Goal: Task Accomplishment & Management: Use online tool/utility

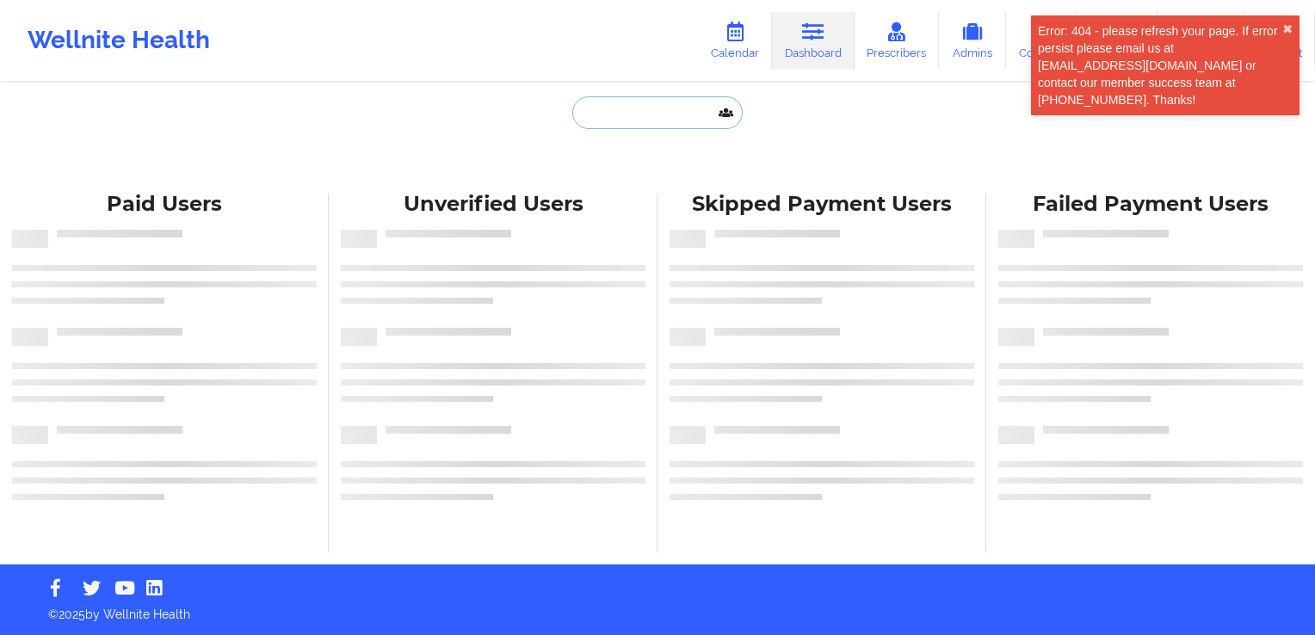
click at [636, 107] on input "text" at bounding box center [657, 112] width 170 height 33
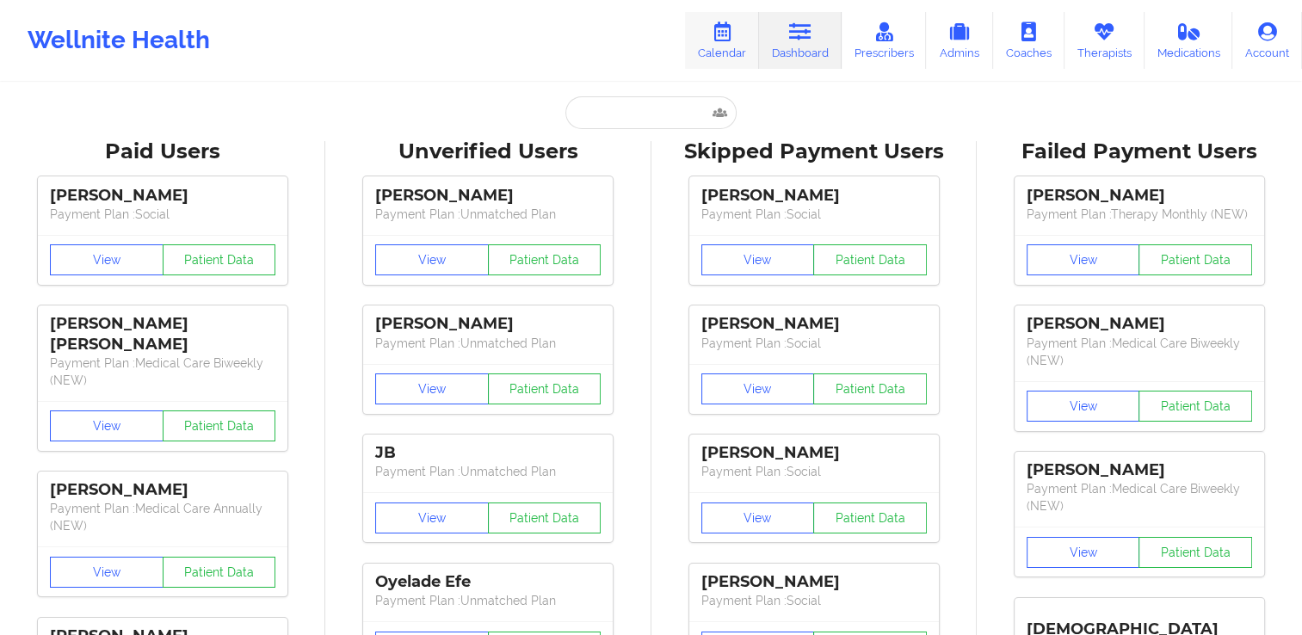
click at [730, 25] on icon at bounding box center [722, 31] width 22 height 19
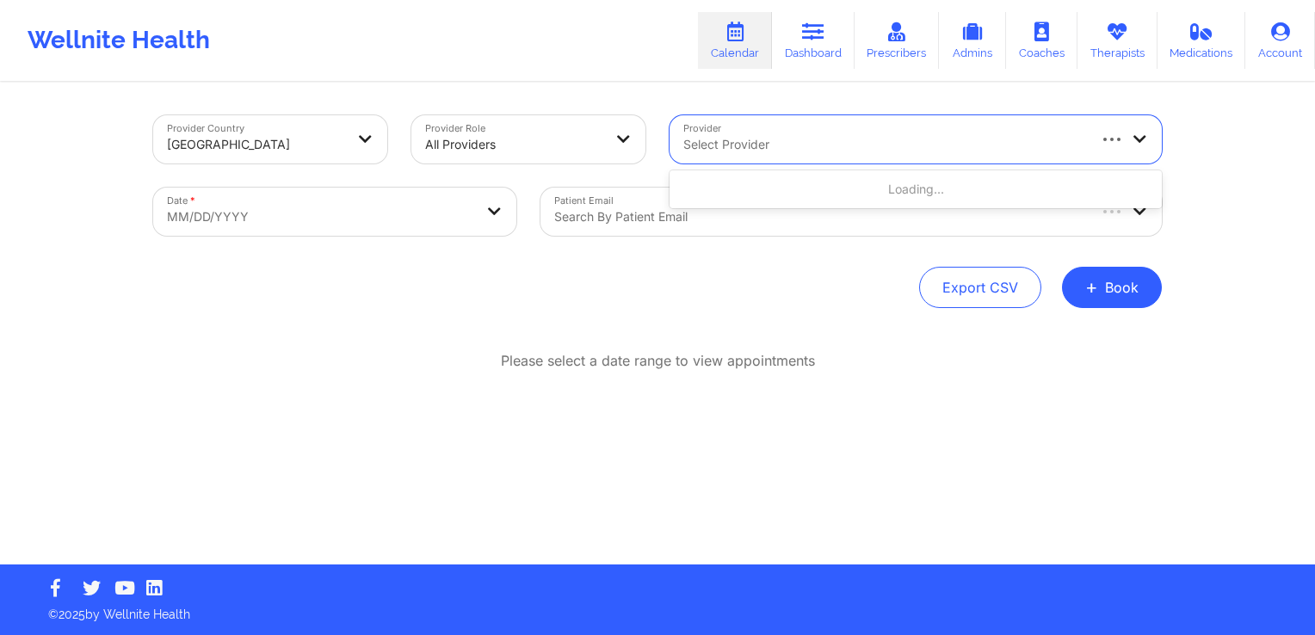
click at [802, 123] on div "Select Provider" at bounding box center [878, 139] width 417 height 48
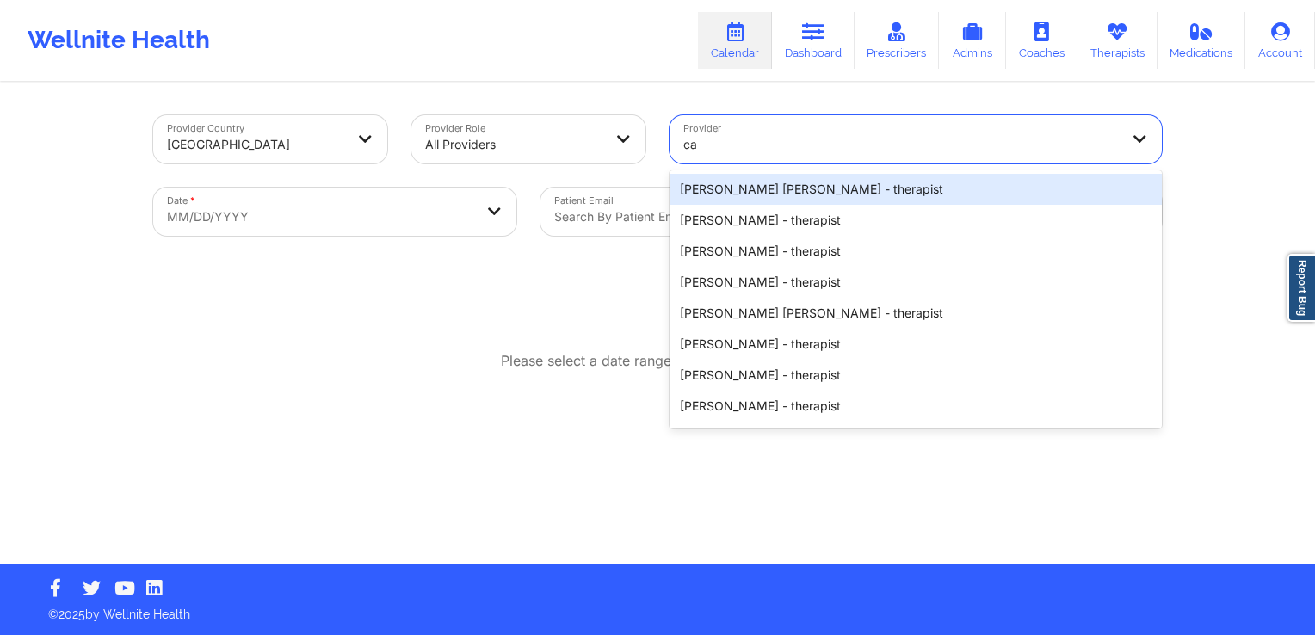
type input "c"
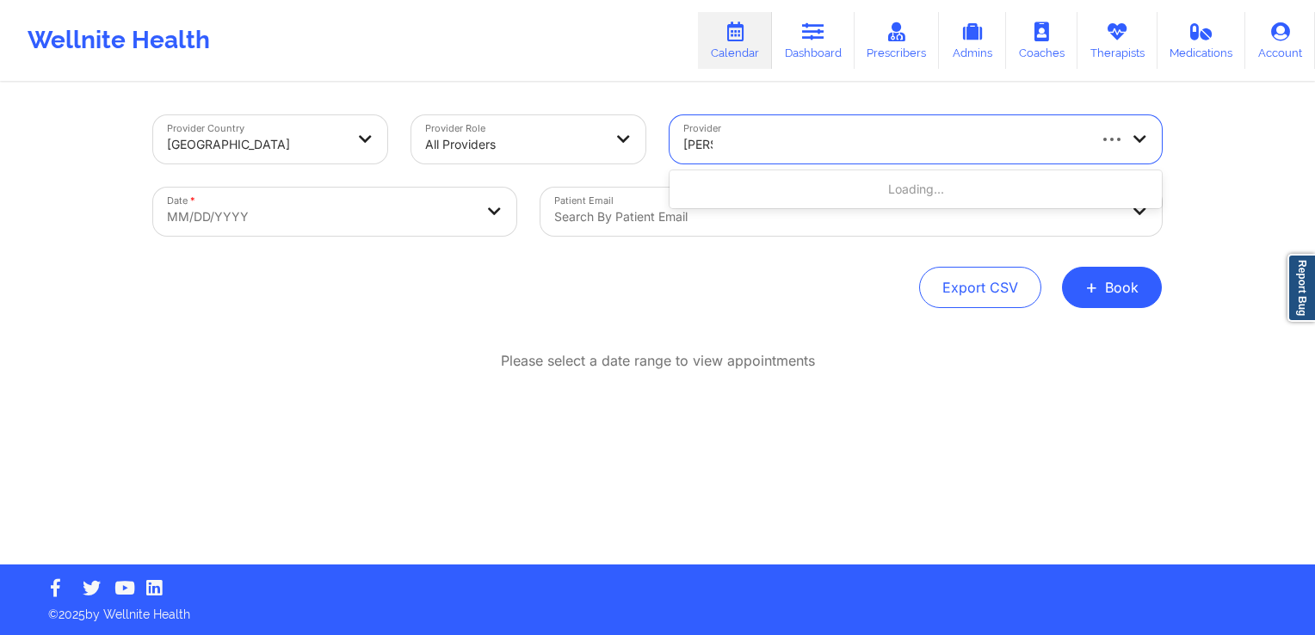
type input "[PERSON_NAME]"
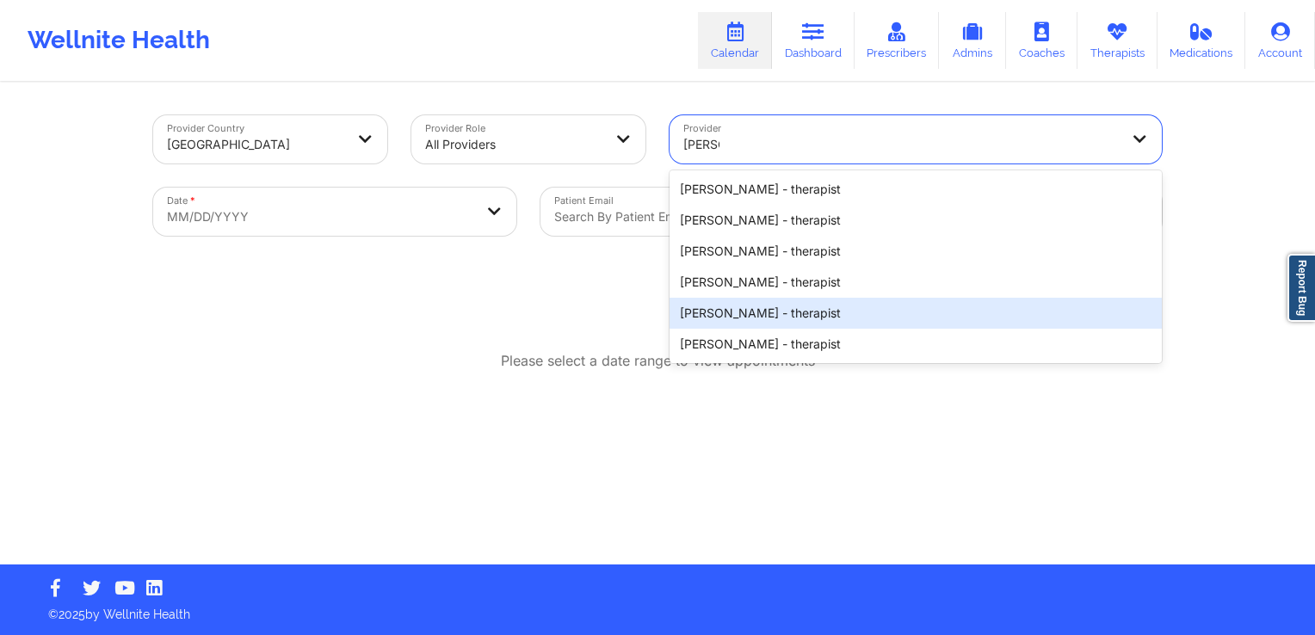
click at [819, 305] on div "[PERSON_NAME] - therapist" at bounding box center [916, 313] width 492 height 31
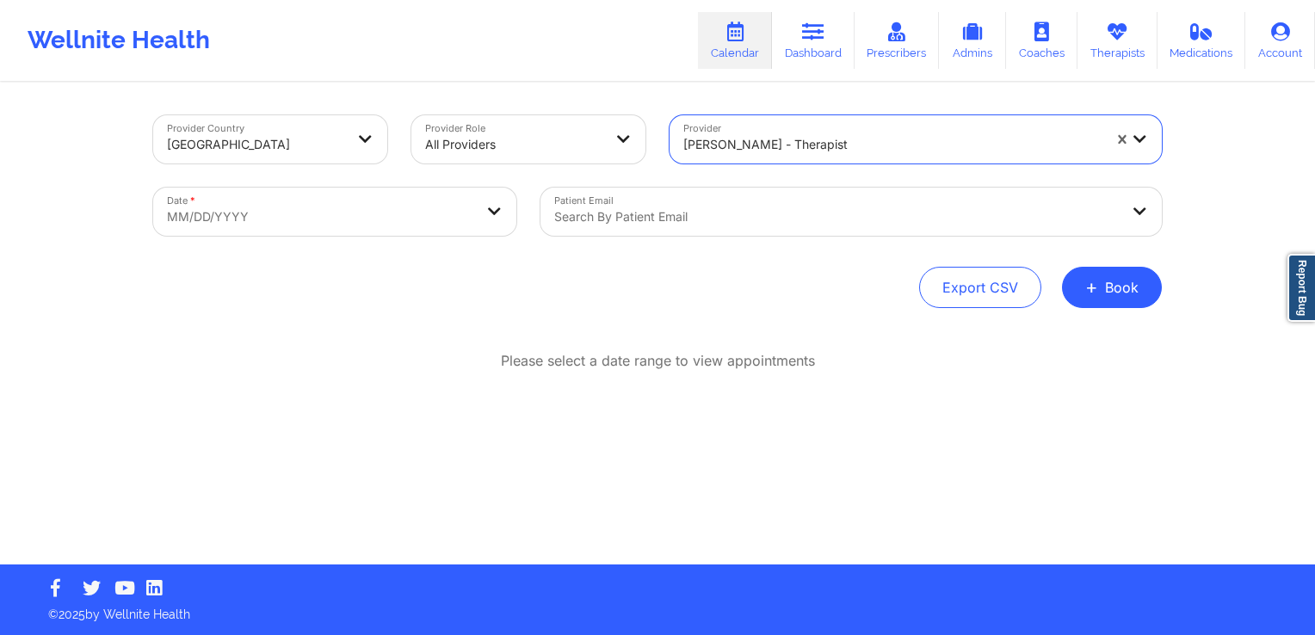
click at [396, 212] on body "Wellnite Health Calendar Dashboard Prescribers Admins Coaches Therapists Medica…" at bounding box center [657, 317] width 1315 height 635
select select "2025-8"
select select "2025-9"
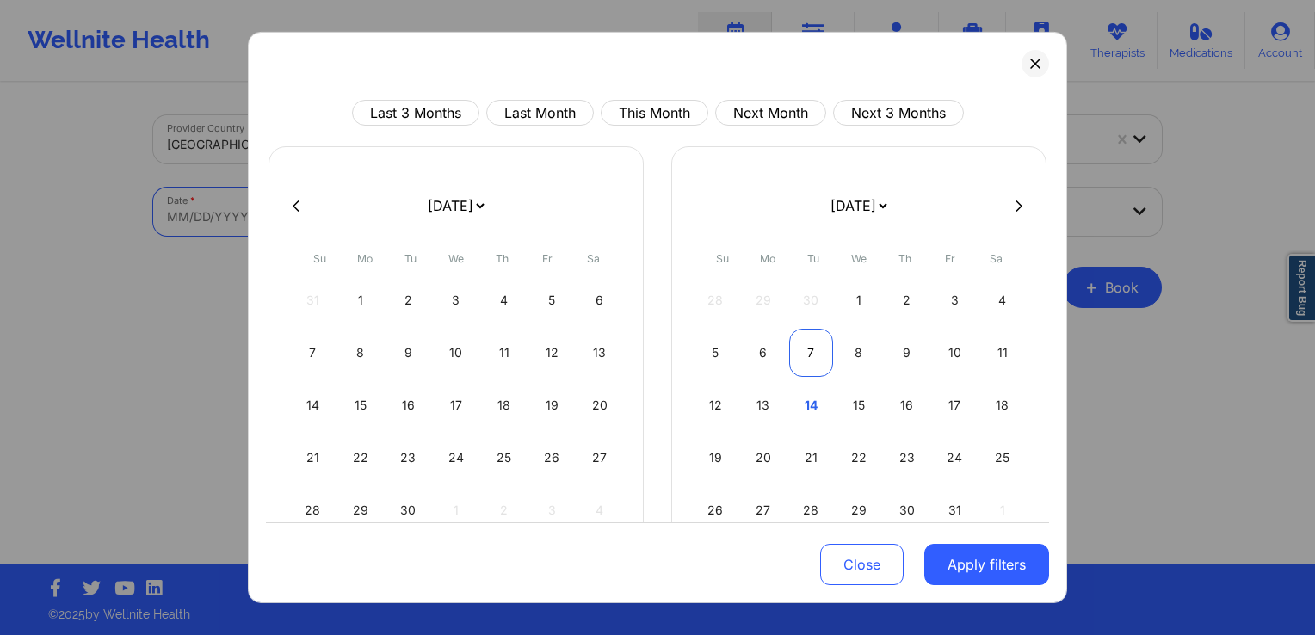
click at [799, 360] on div "7" at bounding box center [811, 353] width 44 height 48
select select "2025-9"
select select "2025-10"
select select "2025-9"
select select "2025-10"
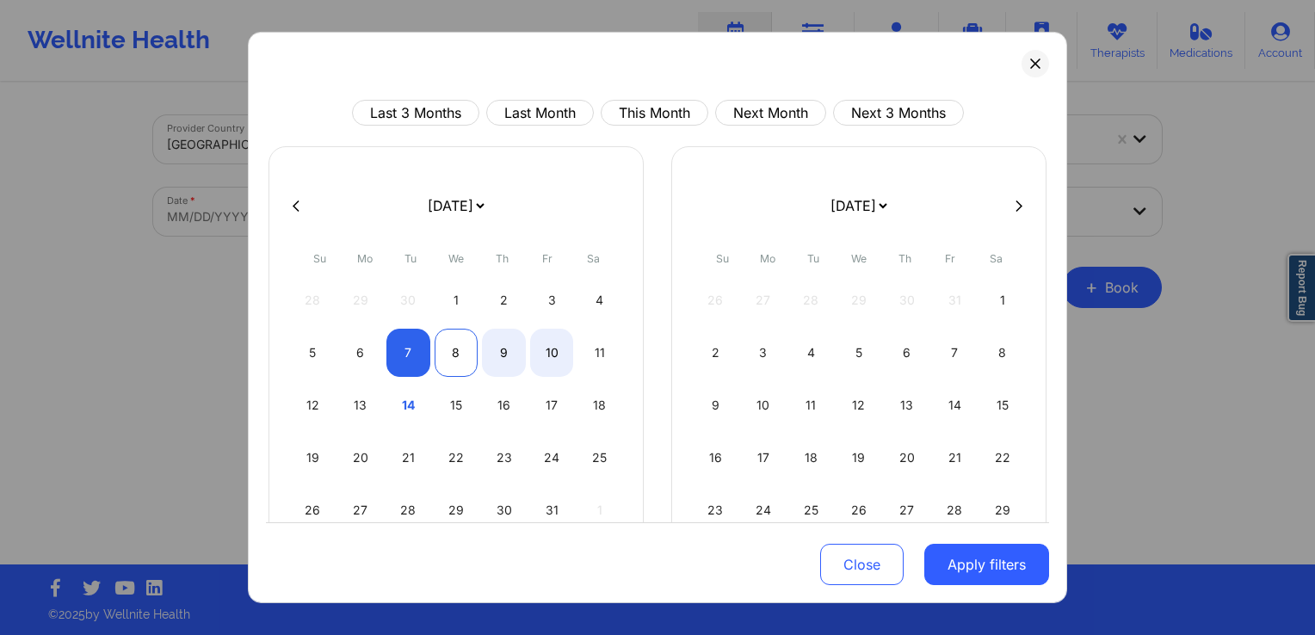
select select "2025-9"
select select "2025-10"
click at [406, 353] on div "7" at bounding box center [409, 353] width 44 height 48
select select "2025-9"
select select "2025-10"
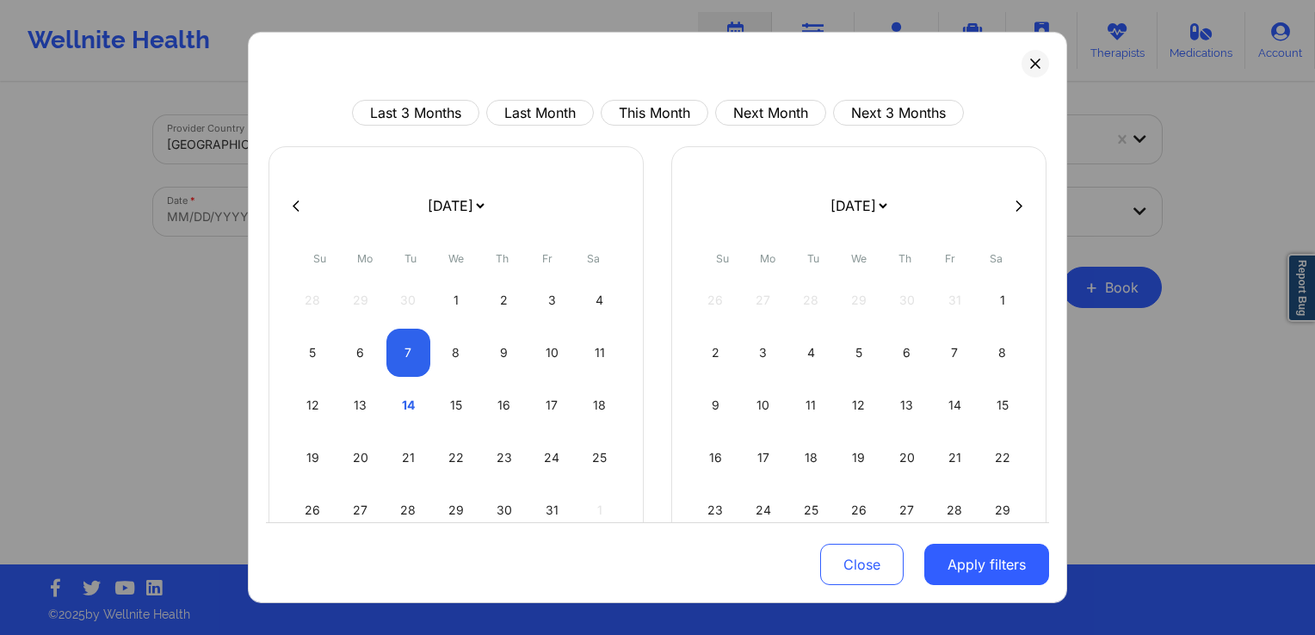
click at [969, 573] on button "Apply filters" at bounding box center [987, 564] width 125 height 41
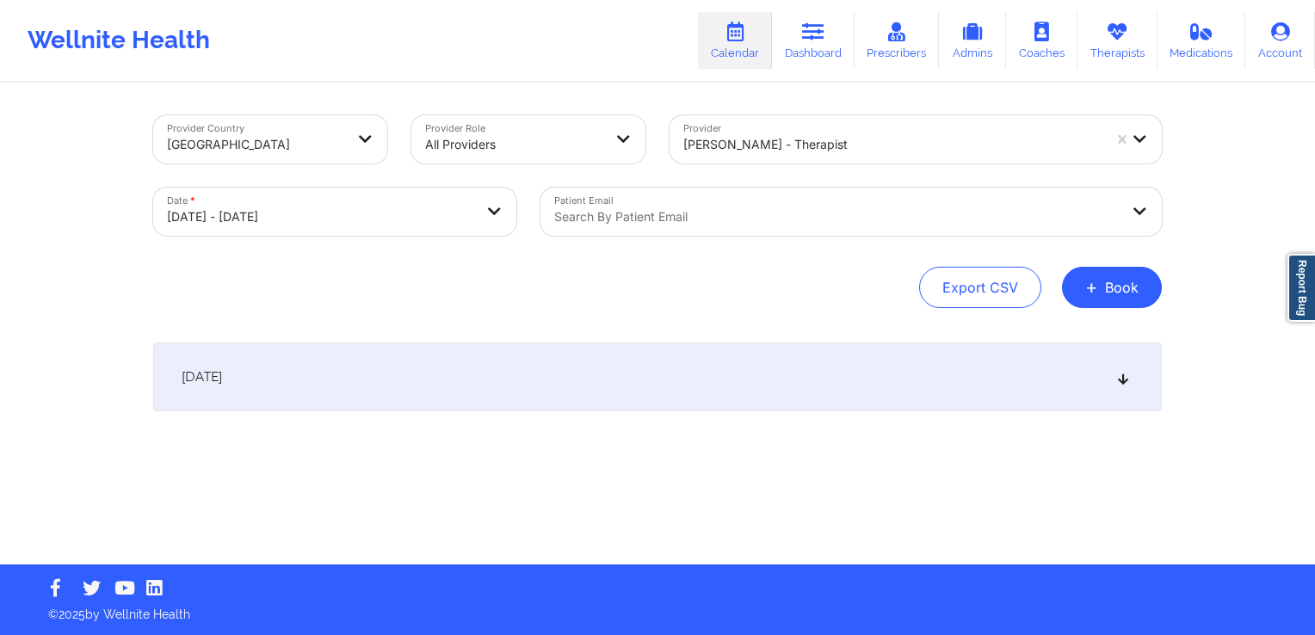
click at [605, 384] on div "[DATE]" at bounding box center [657, 377] width 1009 height 69
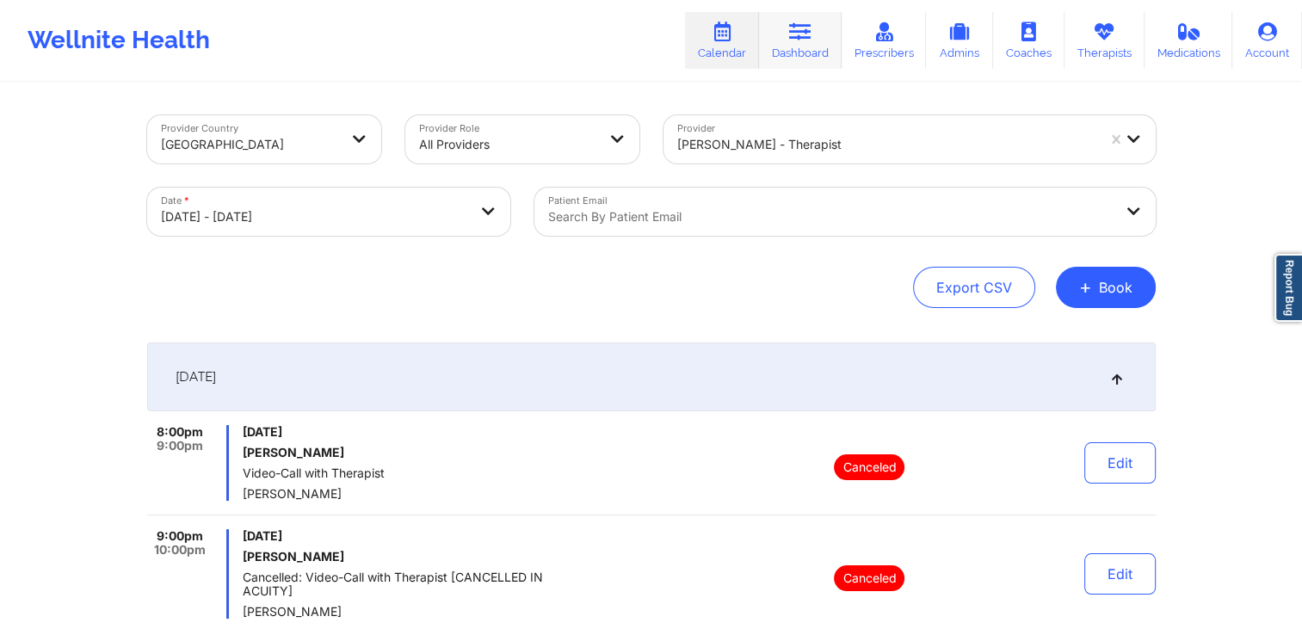
click at [810, 55] on link "Dashboard" at bounding box center [800, 40] width 83 height 57
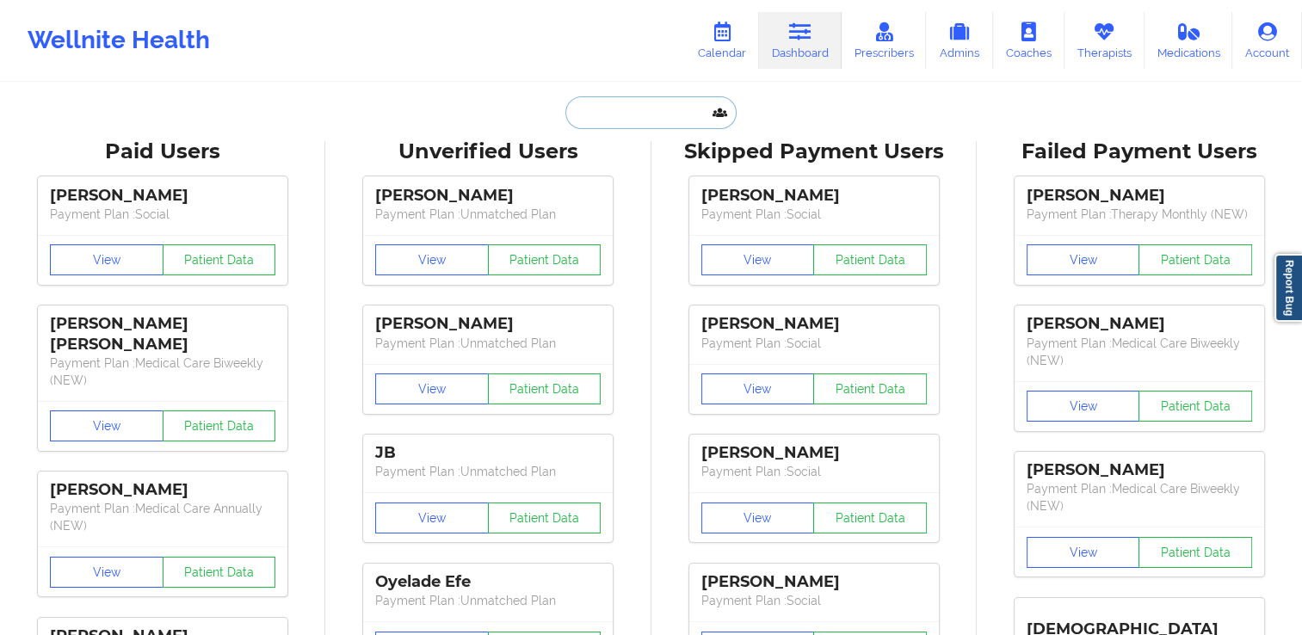
click at [656, 119] on input "text" at bounding box center [651, 112] width 170 height 33
paste input "[URL][DOMAIN_NAME][PERSON_NAME][PERSON_NAME][EMAIL_ADDRESS][DOMAIN_NAME]"
type input "[URL][DOMAIN_NAME][PERSON_NAME][PERSON_NAME][EMAIL_ADDRESS][DOMAIN_NAME]"
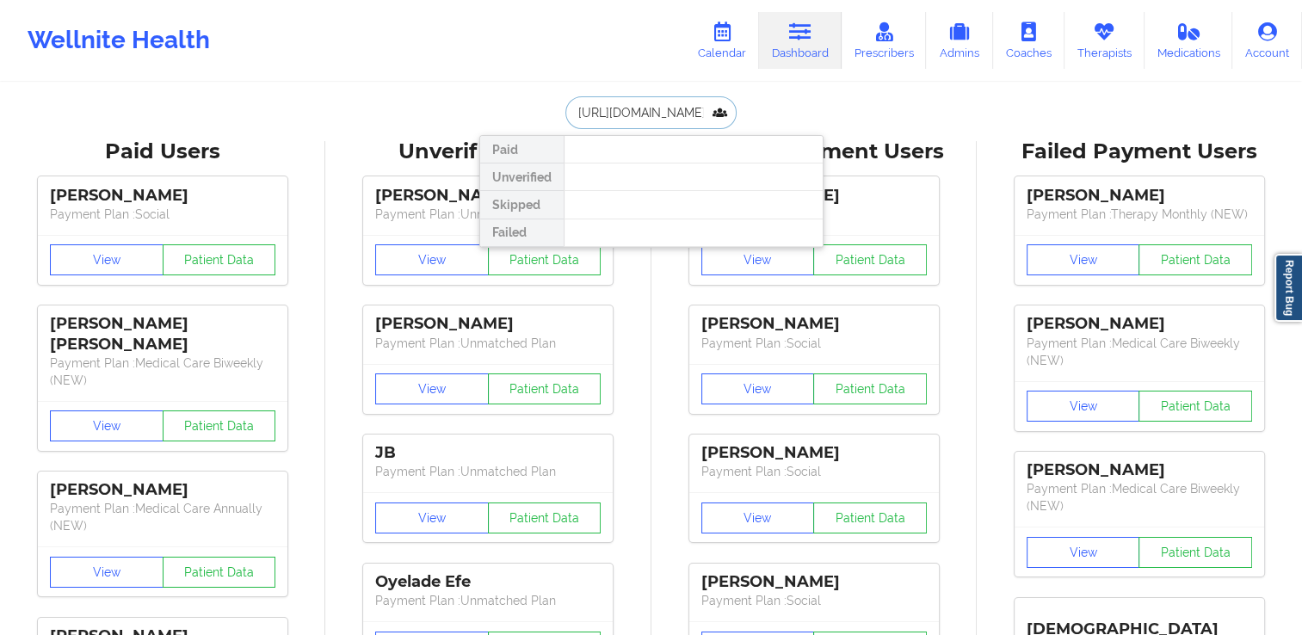
drag, startPoint x: 709, startPoint y: 114, endPoint x: 473, endPoint y: 127, distance: 237.1
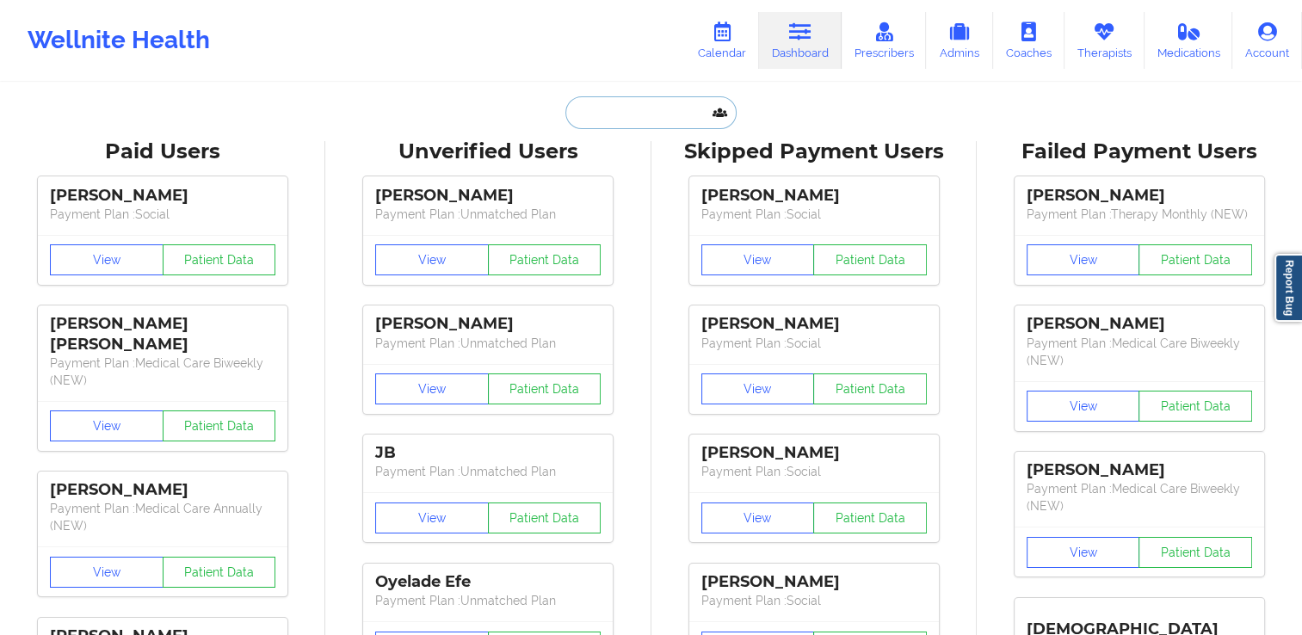
paste input "[PERSON_NAME][EMAIL_ADDRESS][DOMAIN_NAME]"
type input "[PERSON_NAME][EMAIL_ADDRESS][DOMAIN_NAME]"
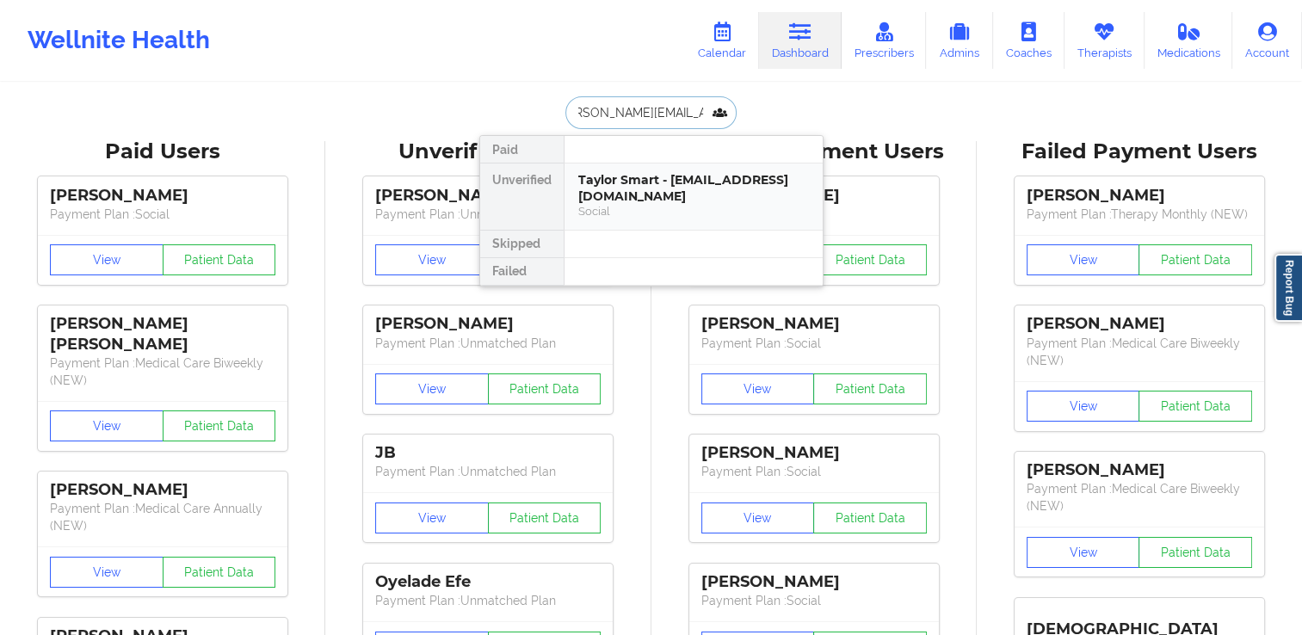
click at [640, 177] on div "Taylor Smart - [EMAIL_ADDRESS][DOMAIN_NAME]" at bounding box center [693, 188] width 231 height 32
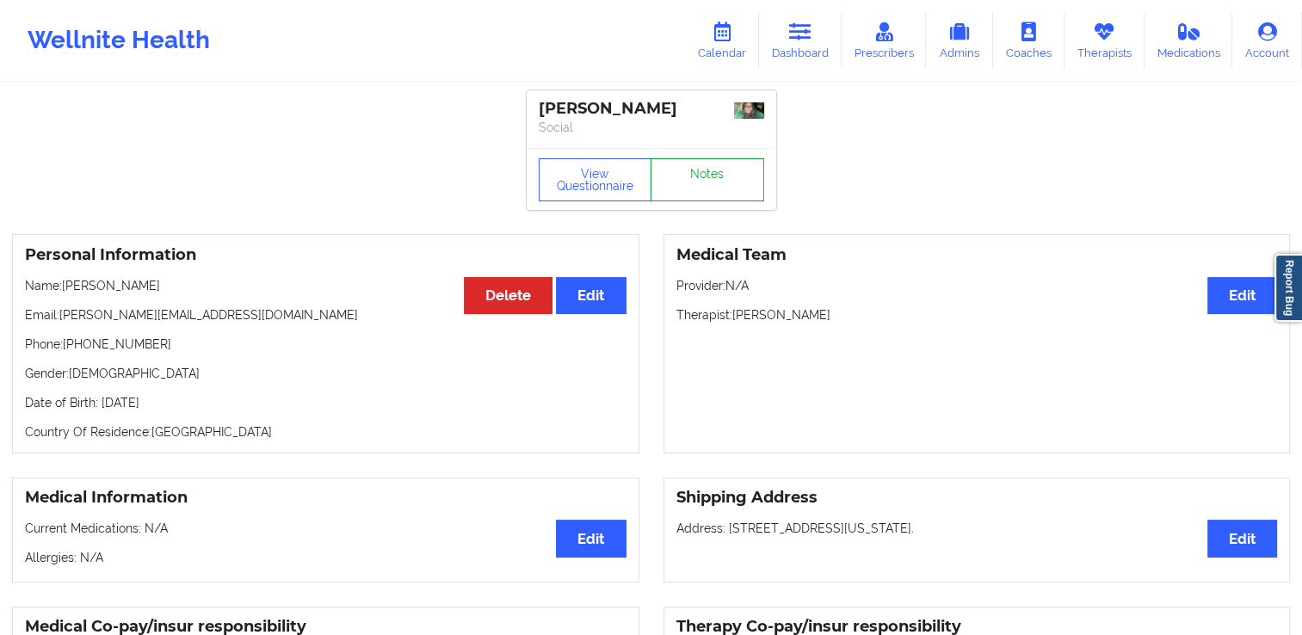
click at [719, 184] on link "Notes" at bounding box center [708, 179] width 114 height 43
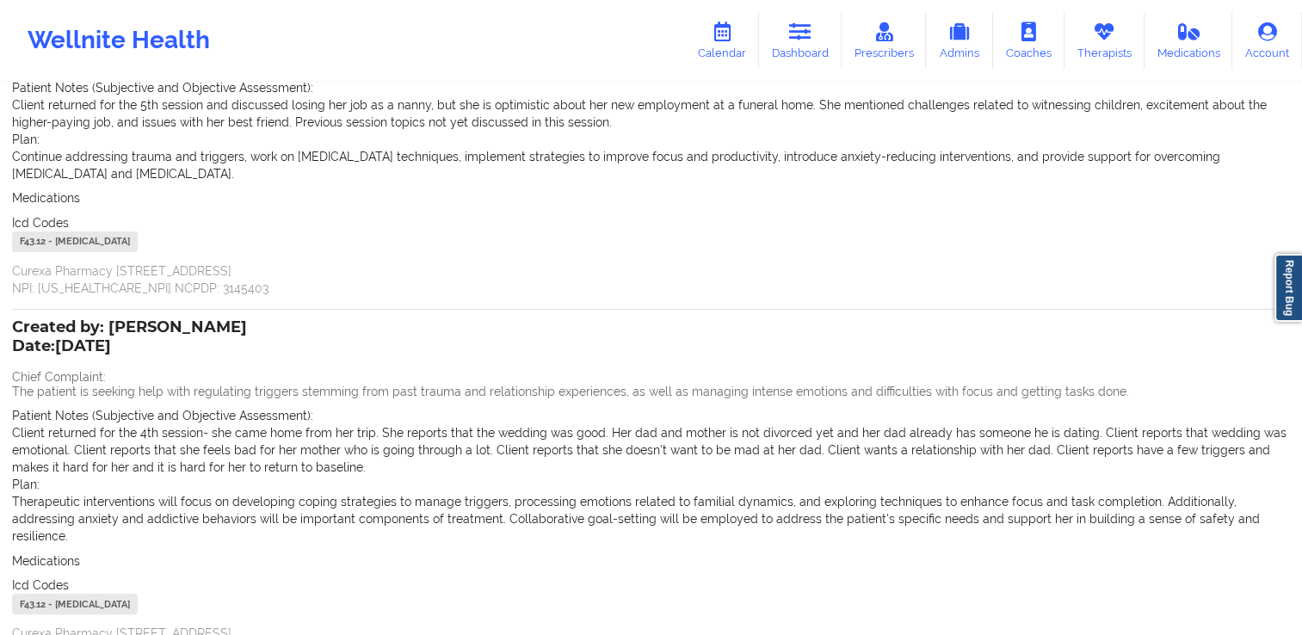
scroll to position [258, 0]
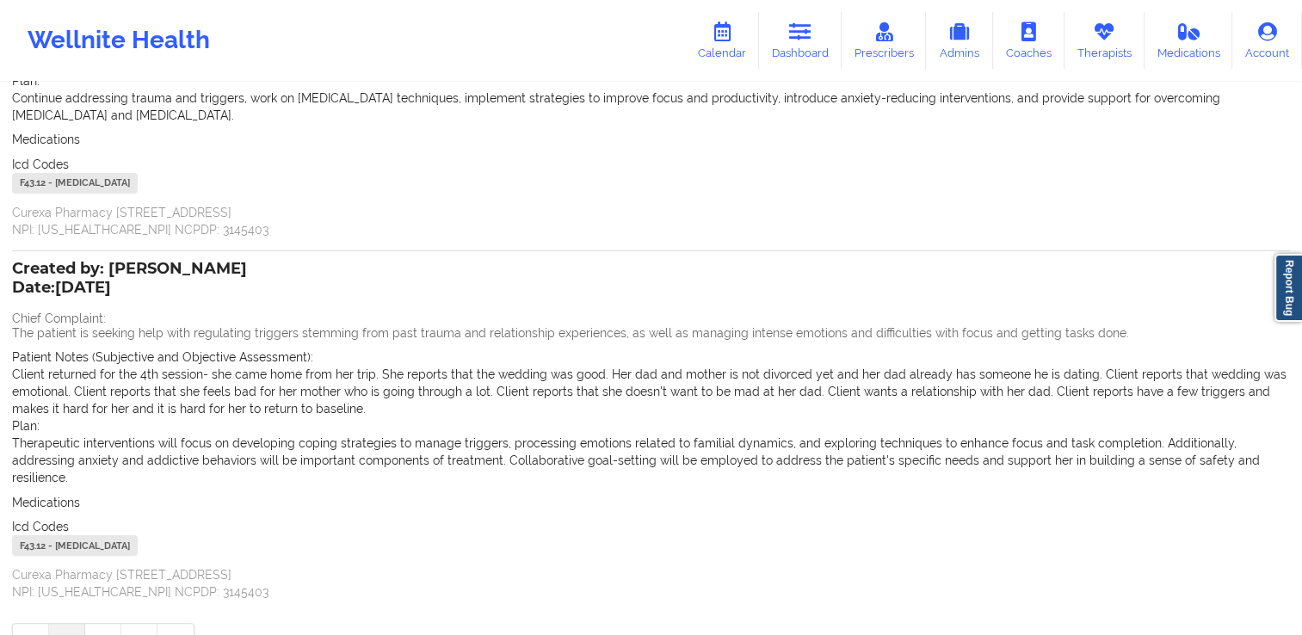
click at [92, 628] on link "2" at bounding box center [103, 641] width 36 height 34
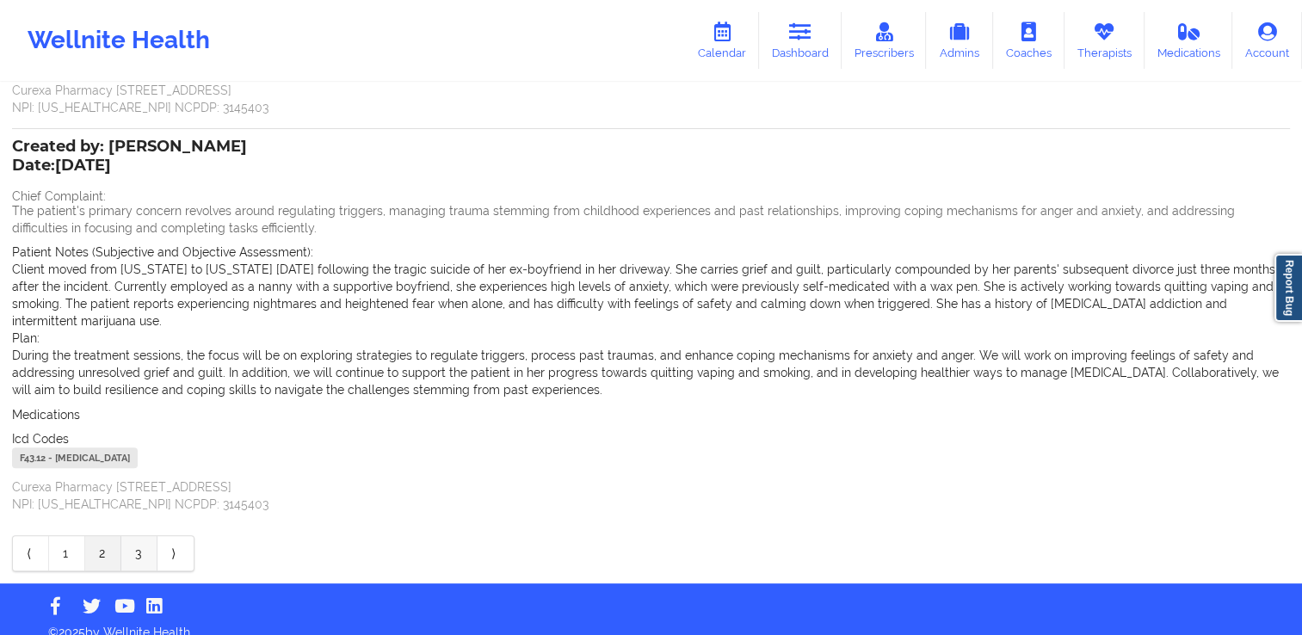
click at [136, 536] on link "3" at bounding box center [139, 553] width 36 height 34
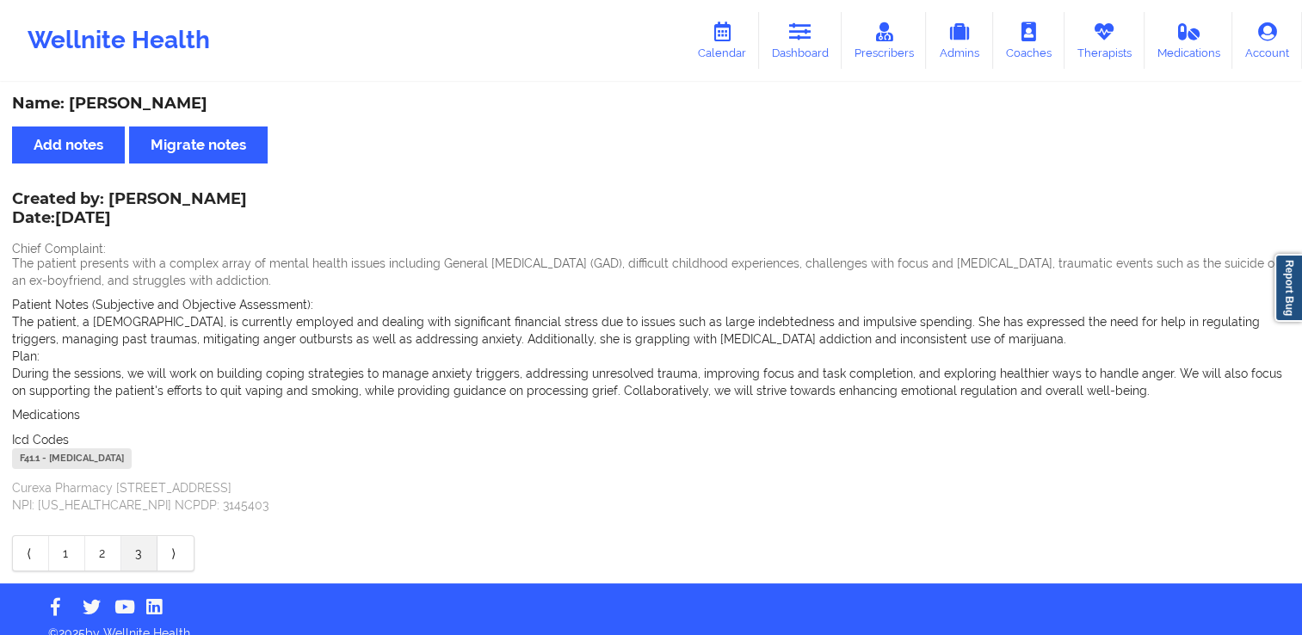
scroll to position [0, 0]
